Goal: Task Accomplishment & Management: Manage account settings

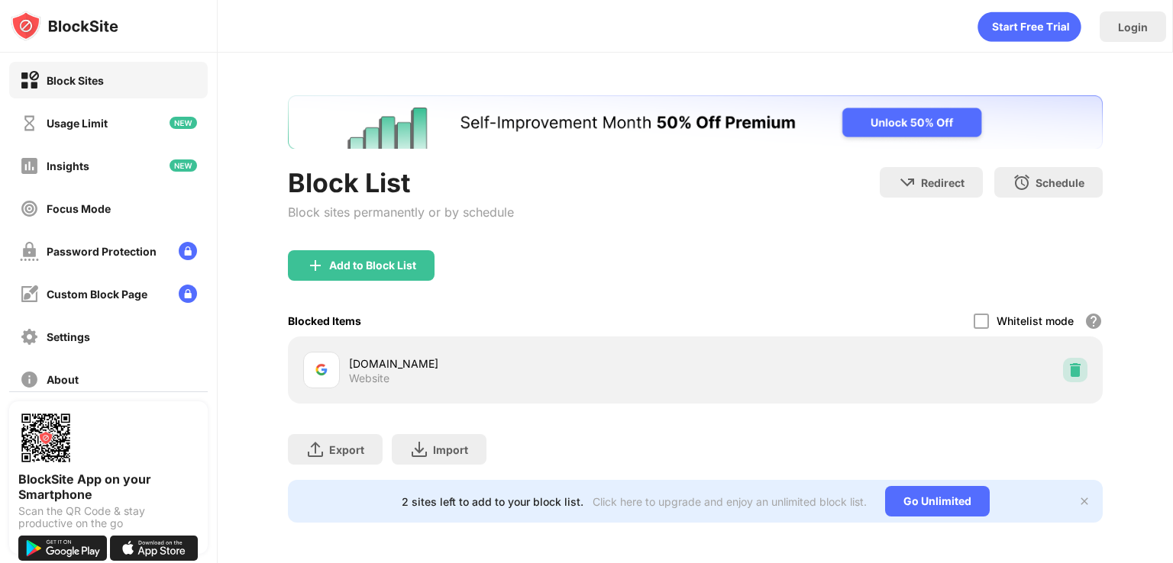
click at [1067, 376] on img at bounding box center [1074, 370] width 15 height 15
